Goal: Find specific page/section: Find specific page/section

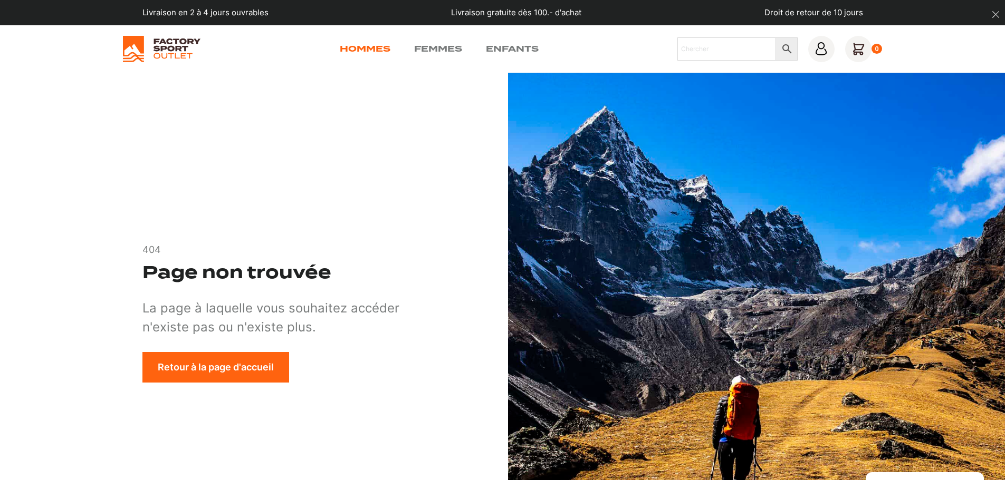
click at [371, 46] on link "Hommes" at bounding box center [365, 49] width 51 height 13
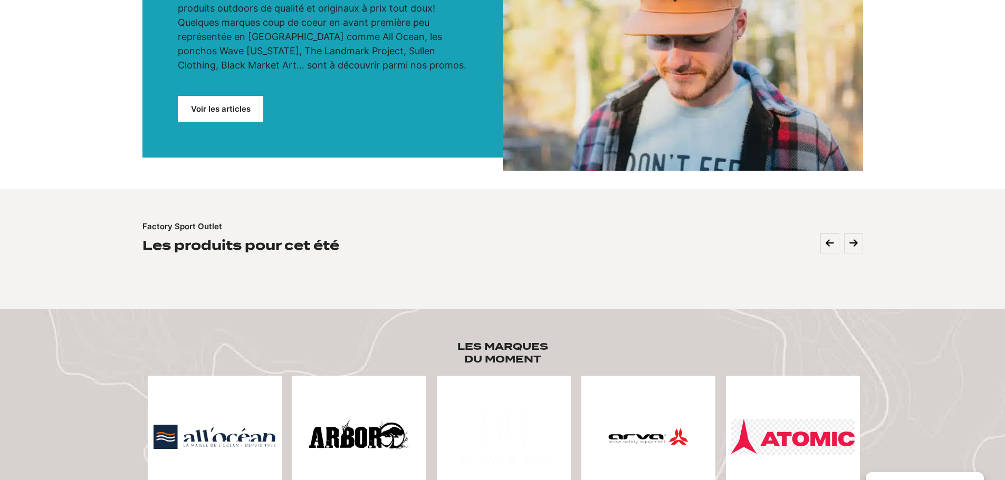
scroll to position [236, 0]
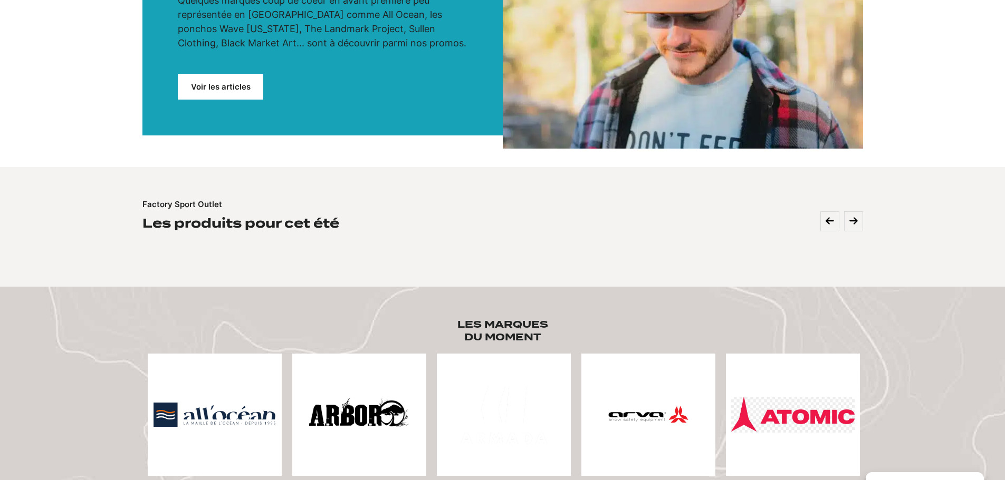
click at [227, 89] on link "Voir les articles" at bounding box center [220, 87] width 85 height 26
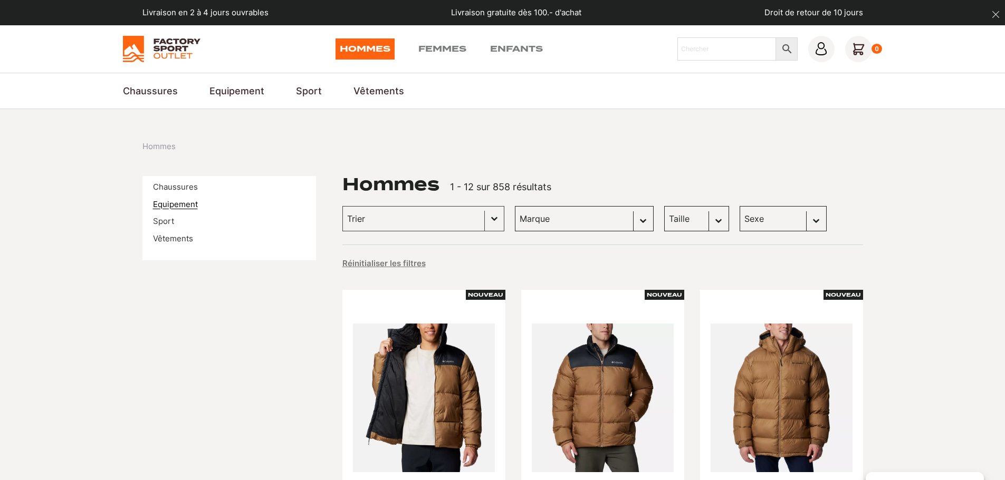
click at [188, 202] on link "Equipement" at bounding box center [175, 204] width 45 height 10
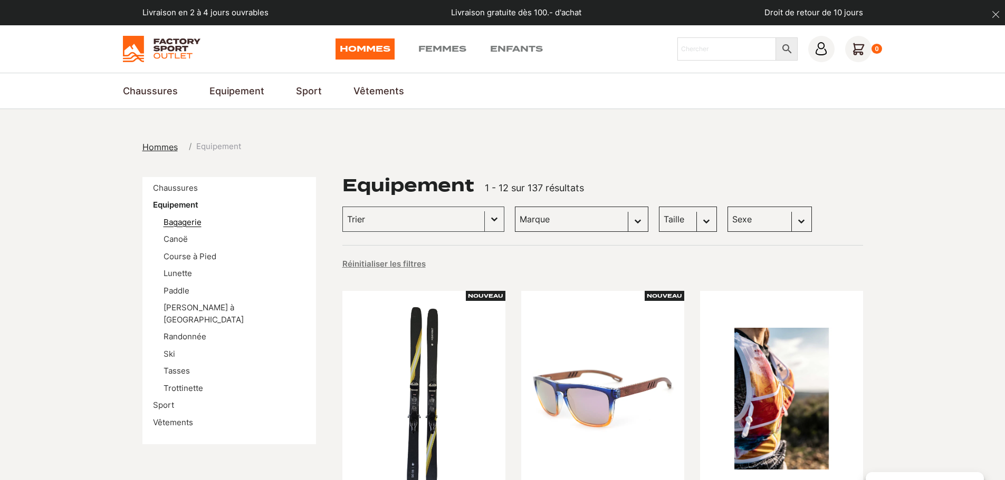
click at [193, 222] on link "Bagagerie" at bounding box center [182, 222] width 38 height 10
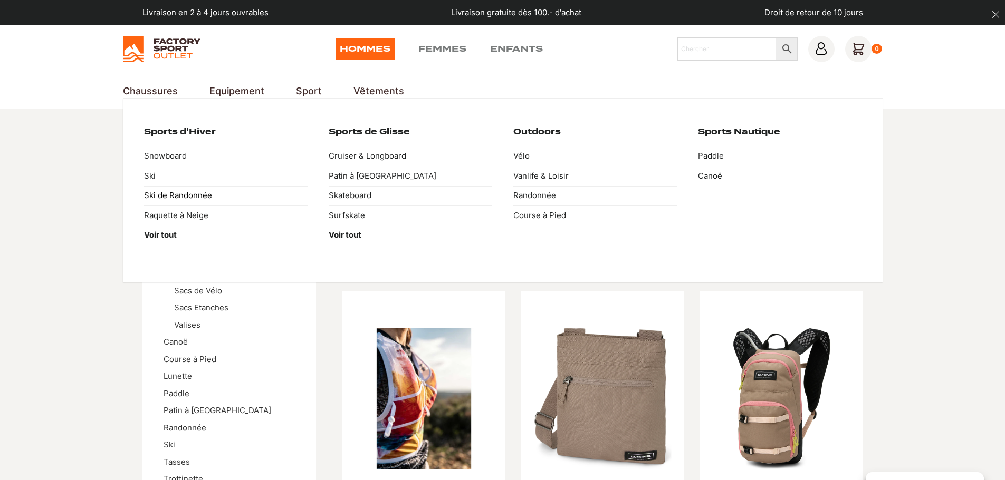
click at [171, 194] on link "Ski de Randonnée" at bounding box center [225, 196] width 163 height 20
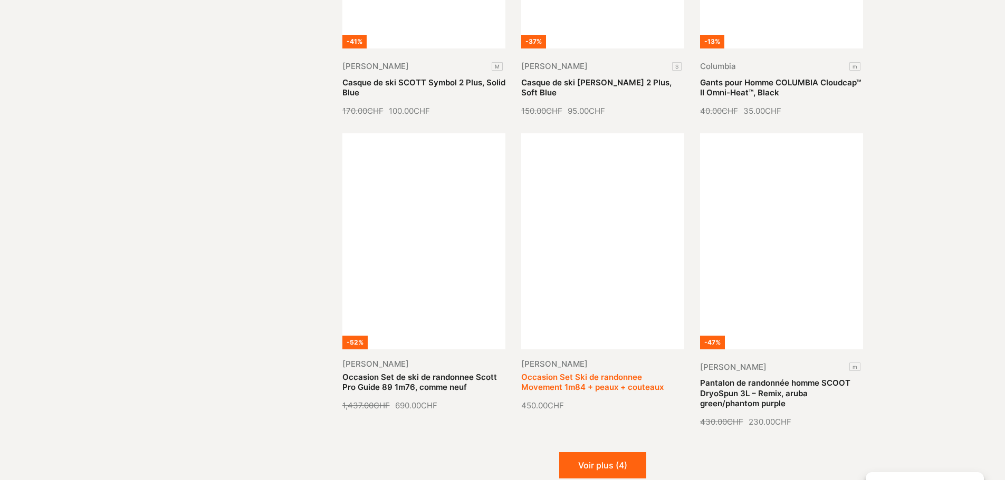
scroll to position [1371, 0]
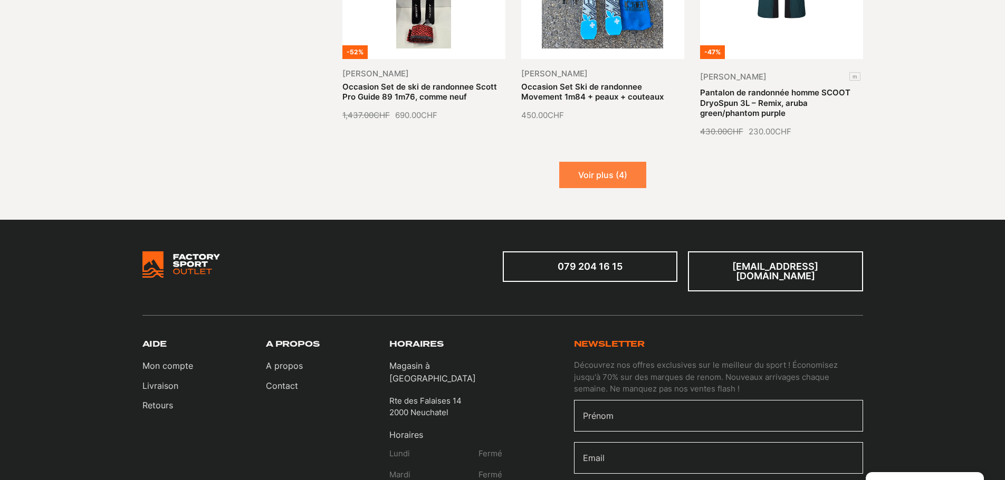
click at [614, 162] on button "Voir plus (4)" at bounding box center [602, 175] width 87 height 26
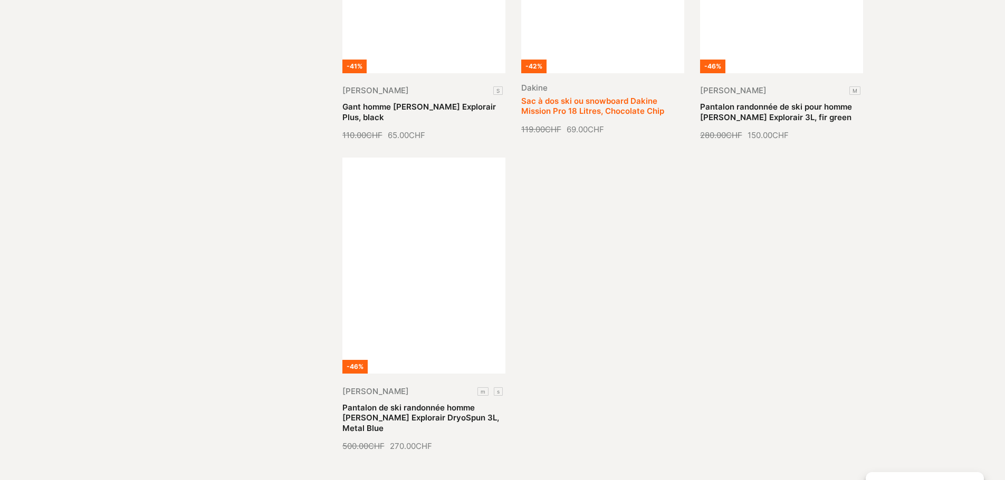
scroll to position [1424, 0]
